Goal: Transaction & Acquisition: Purchase product/service

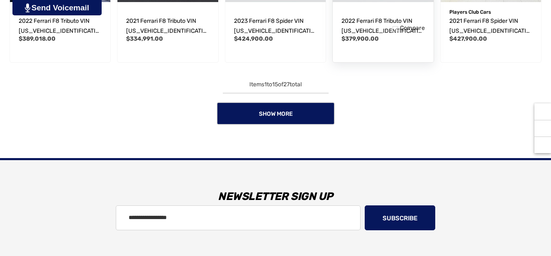
scroll to position [726, 0]
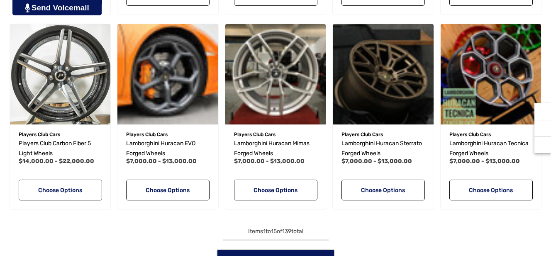
scroll to position [804, 0]
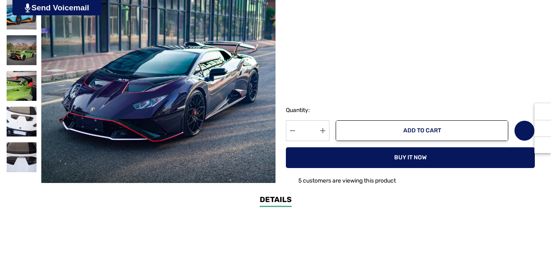
scroll to position [306, 0]
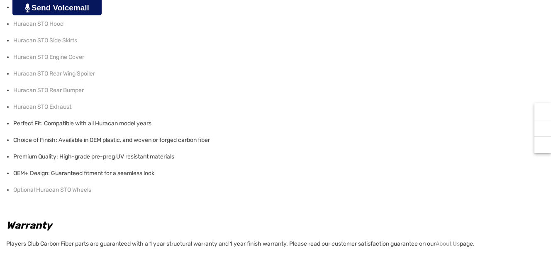
scroll to position [1070, 0]
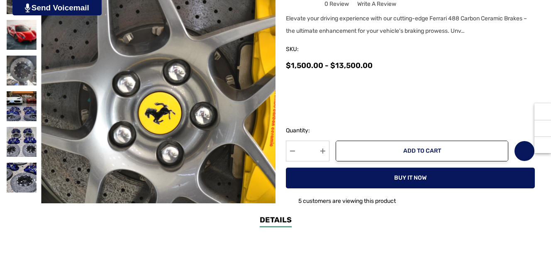
scroll to position [190, 0]
